Goal: Information Seeking & Learning: Learn about a topic

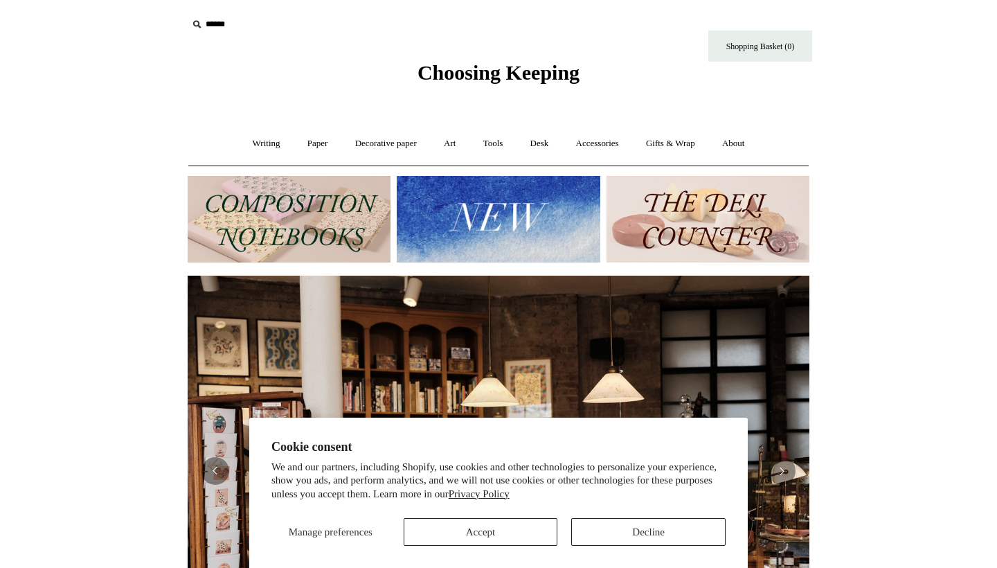
click at [517, 221] on img at bounding box center [498, 219] width 203 height 87
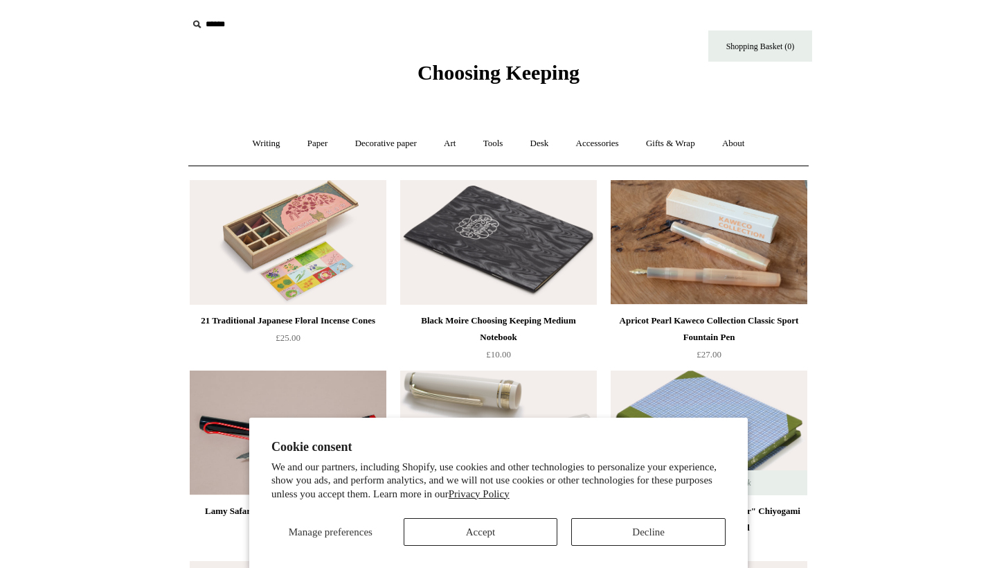
click at [629, 531] on button "Decline" at bounding box center [648, 532] width 154 height 28
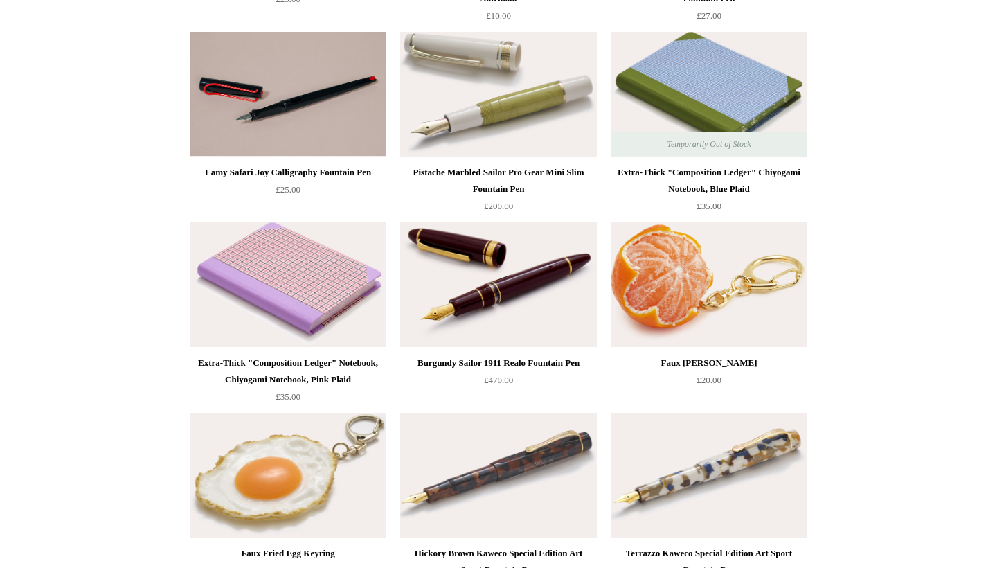
scroll to position [428, 0]
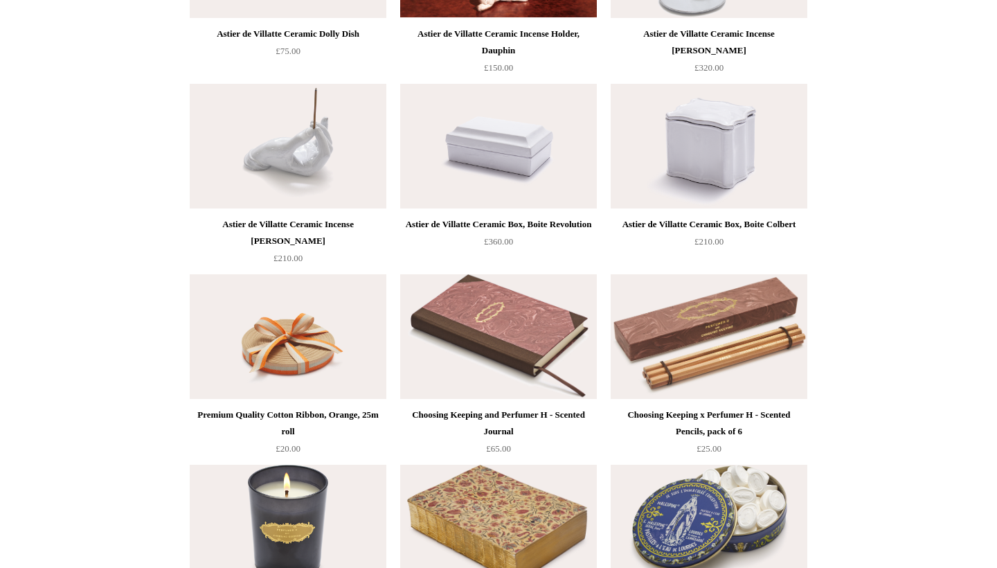
scroll to position [1442, 0]
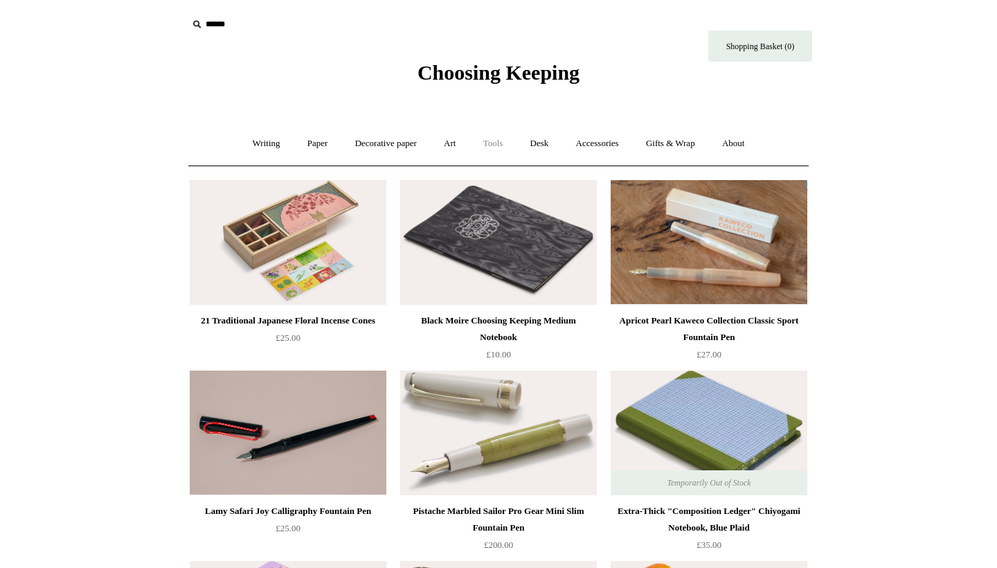
scroll to position [0, 0]
click at [597, 151] on link "Accessories +" at bounding box center [597, 143] width 68 height 37
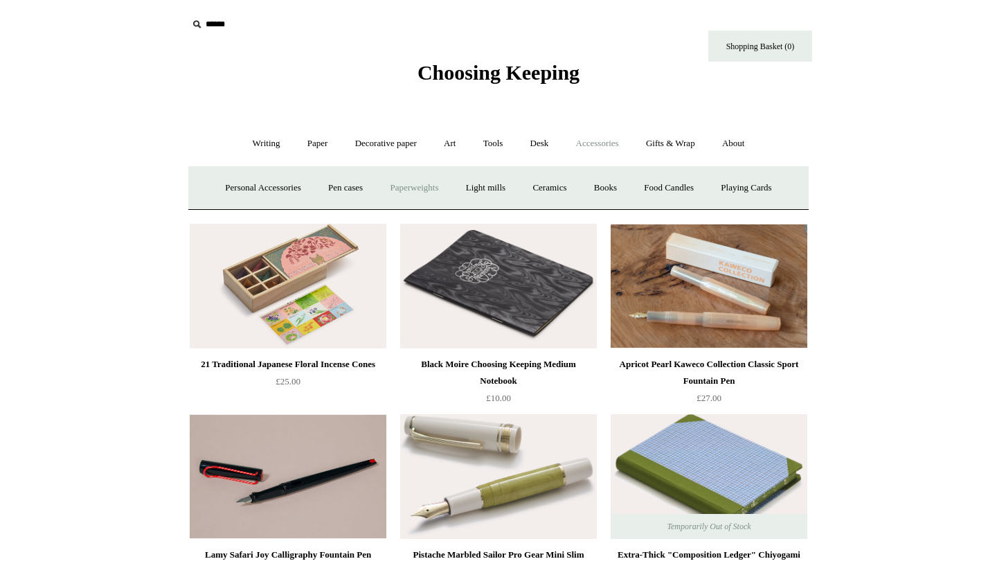
click at [402, 190] on link "Paperweights +" at bounding box center [413, 188] width 73 height 37
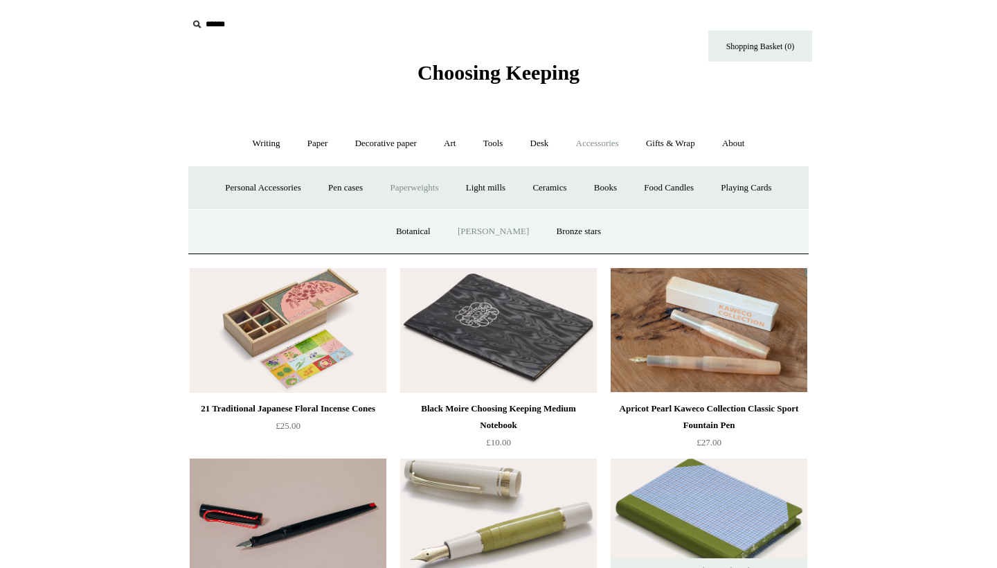
click at [487, 228] on link "[PERSON_NAME]" at bounding box center [493, 231] width 96 height 37
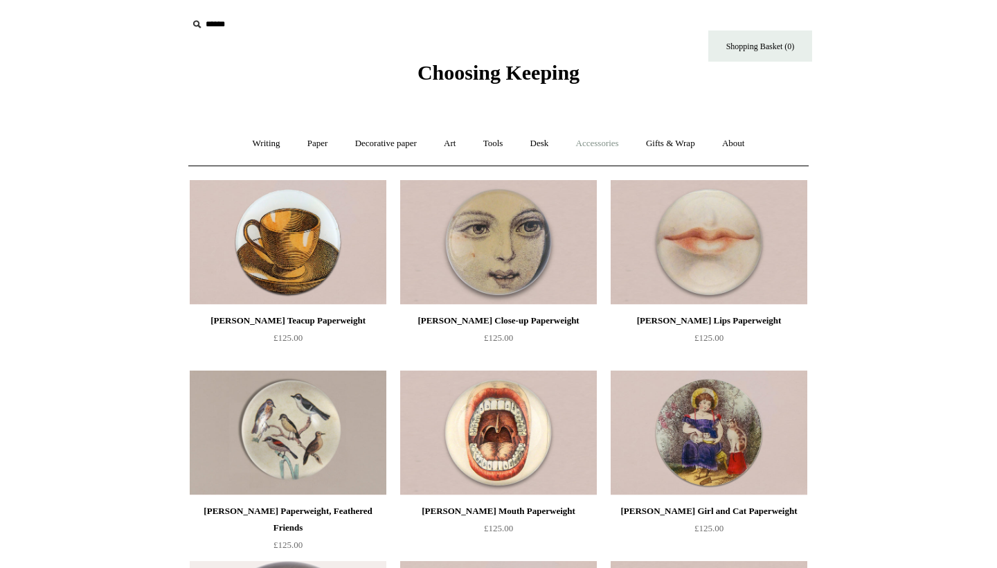
click at [598, 144] on link "Accessories +" at bounding box center [597, 143] width 68 height 37
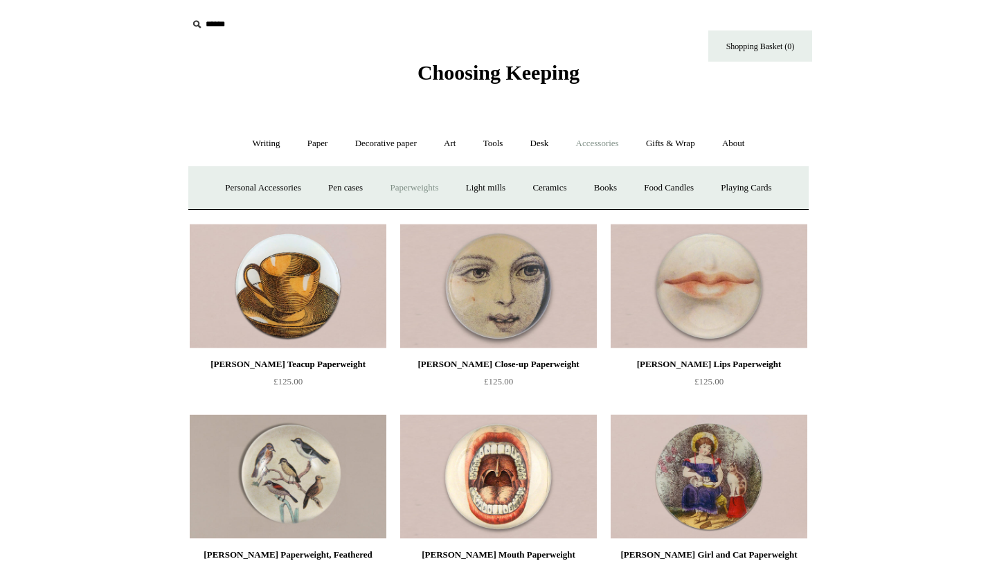
click at [402, 192] on link "Paperweights +" at bounding box center [413, 188] width 73 height 37
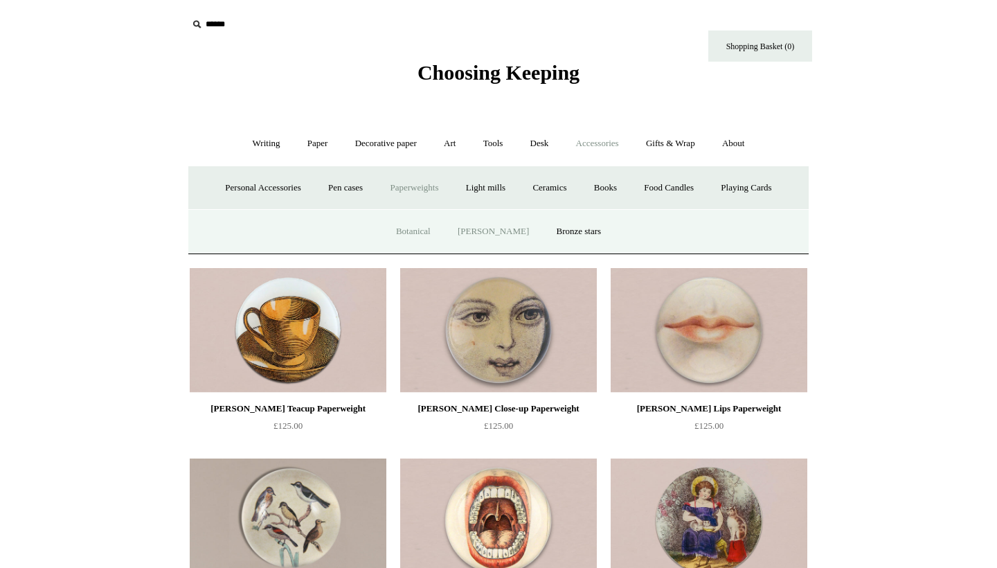
click at [411, 228] on link "Botanical" at bounding box center [413, 231] width 60 height 37
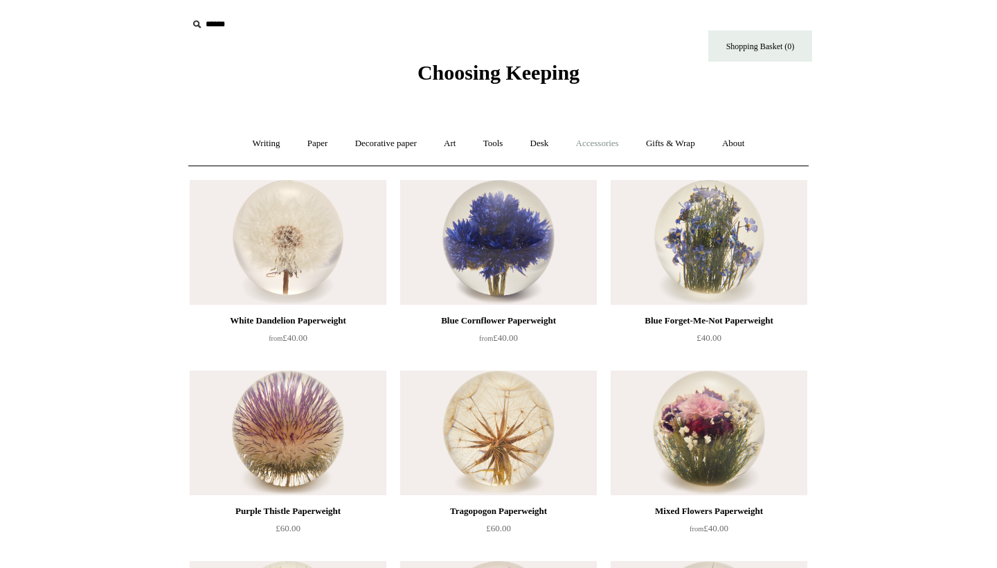
click at [606, 146] on link "Accessories +" at bounding box center [597, 143] width 68 height 37
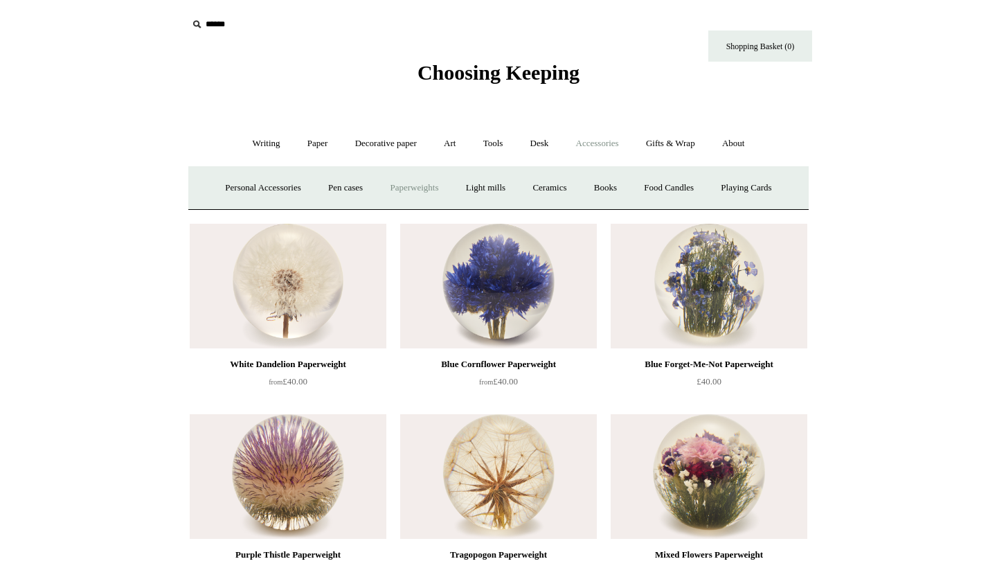
click at [415, 179] on link "Paperweights +" at bounding box center [413, 188] width 73 height 37
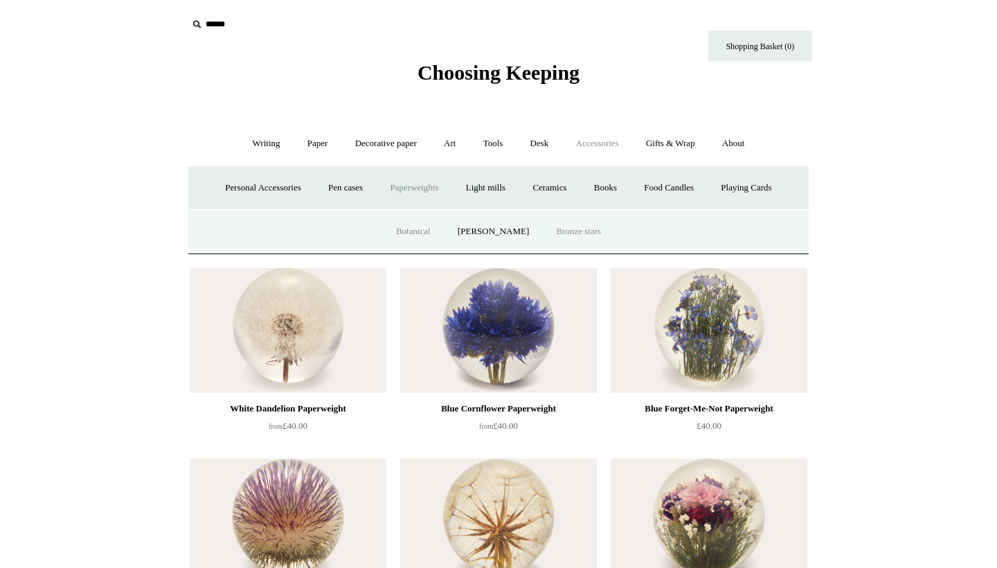
click at [578, 230] on link "Bronze stars" at bounding box center [579, 231] width 70 height 37
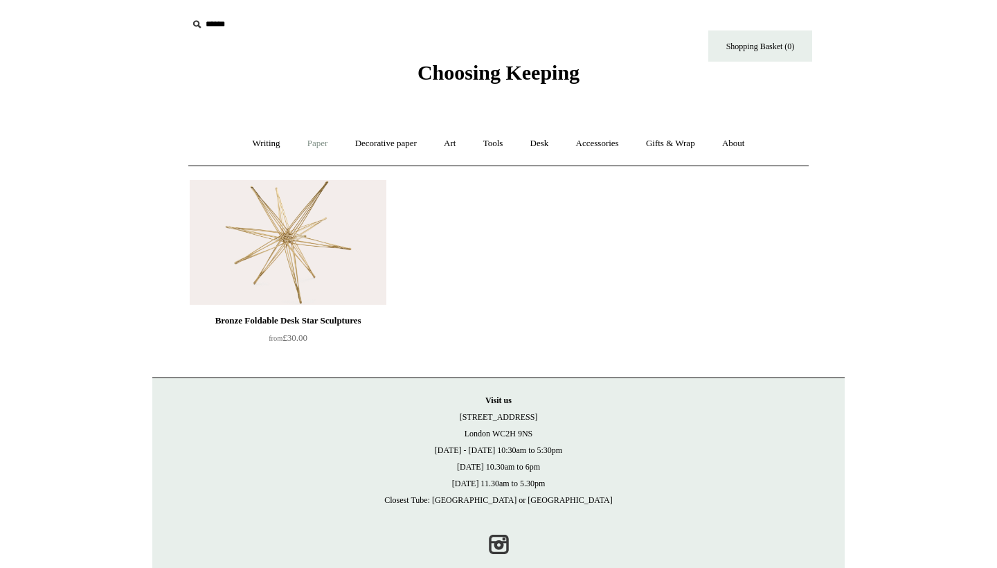
click at [311, 141] on link "Paper +" at bounding box center [318, 143] width 46 height 37
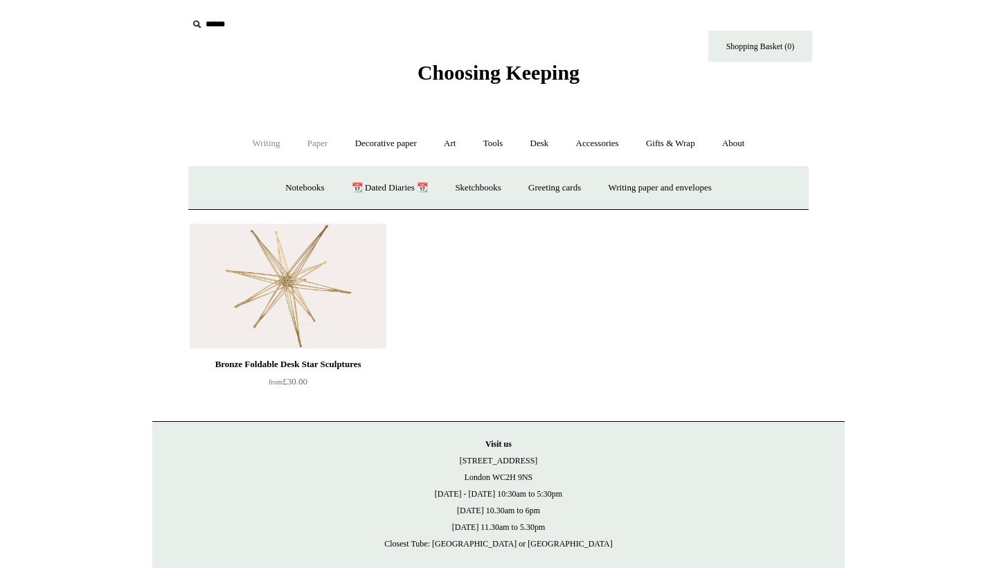
click at [266, 146] on link "Writing +" at bounding box center [266, 143] width 53 height 37
click at [387, 148] on link "Decorative paper +" at bounding box center [386, 143] width 87 height 37
click at [603, 192] on link "Japanese" at bounding box center [605, 188] width 57 height 37
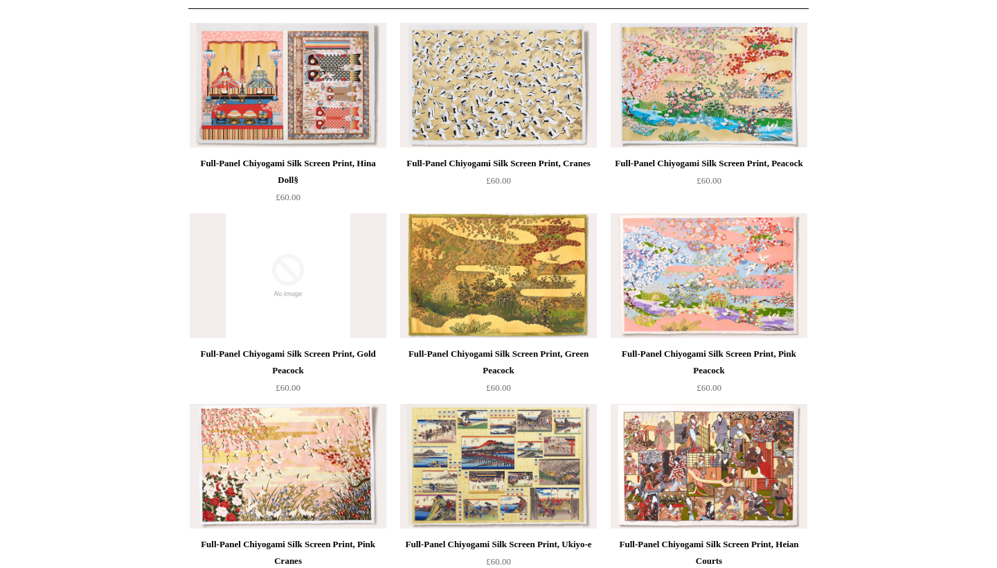
scroll to position [89, 0]
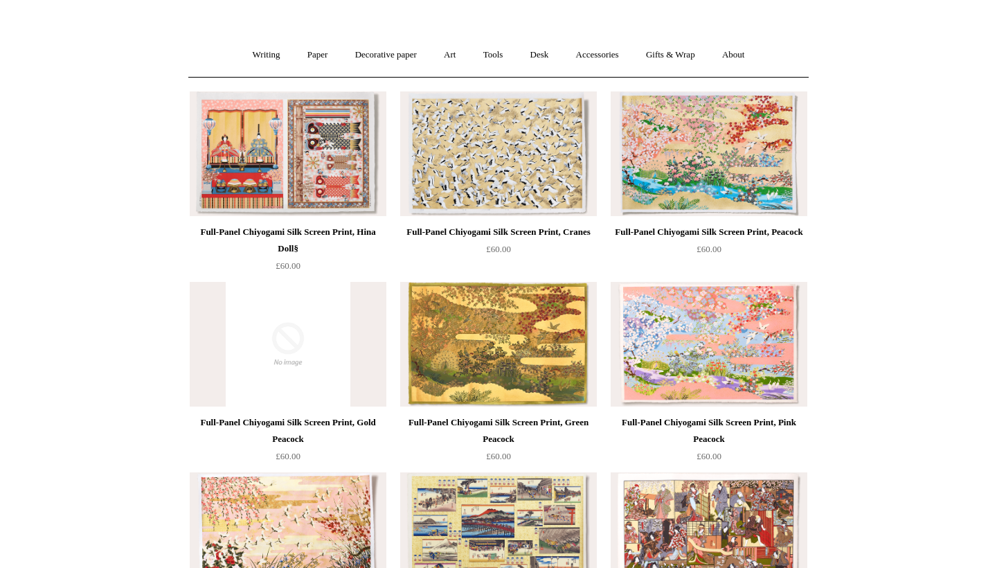
click at [516, 327] on img at bounding box center [498, 344] width 197 height 125
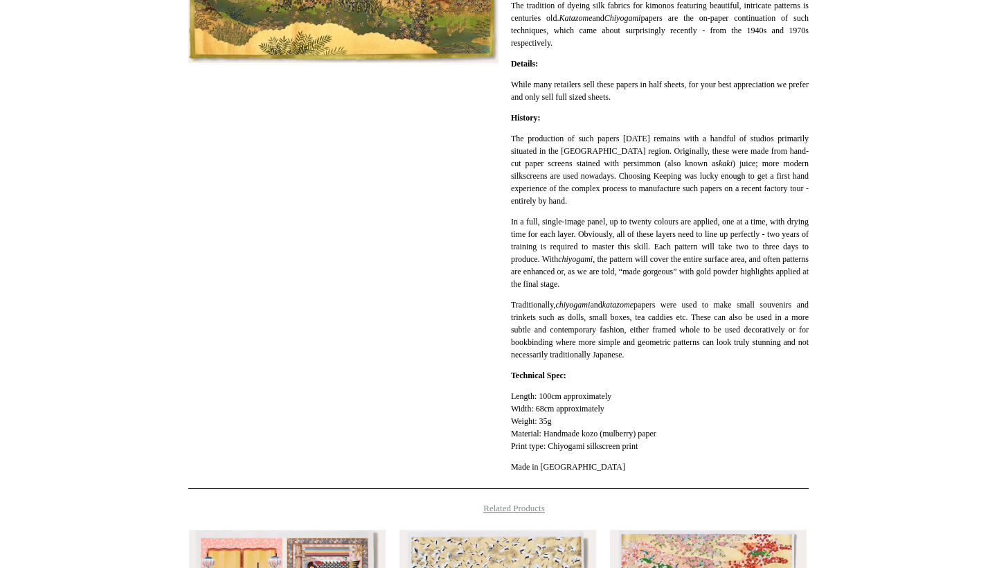
scroll to position [648, 0]
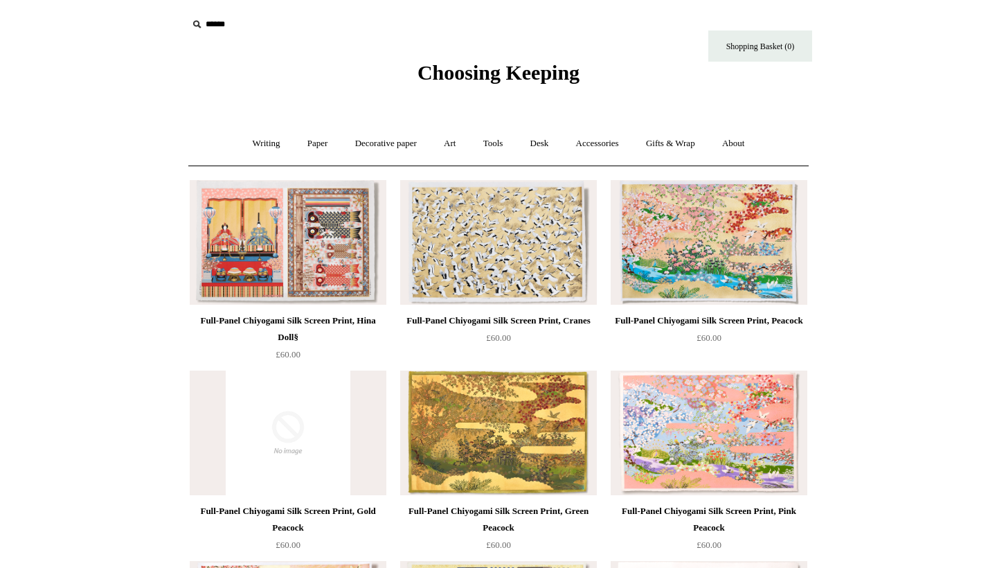
click at [545, 427] on img at bounding box center [498, 432] width 197 height 125
